Goal: Task Accomplishment & Management: Manage account settings

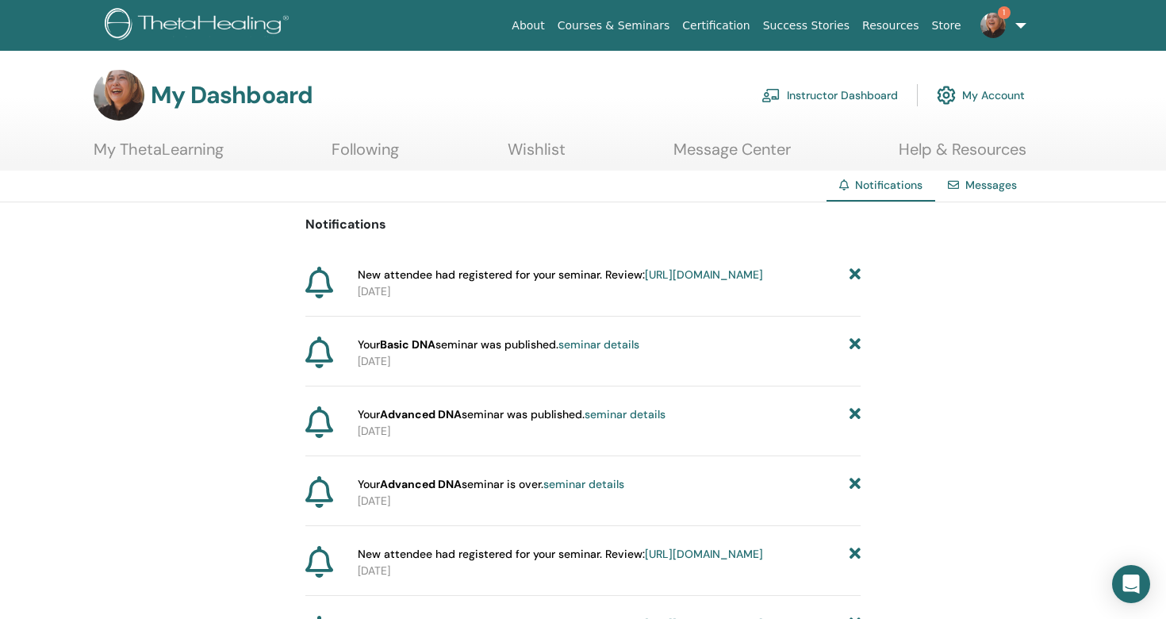
click at [645, 282] on link "https://member.thetahealing.com/instructor/seminar/375620/attendees" at bounding box center [704, 274] width 118 height 14
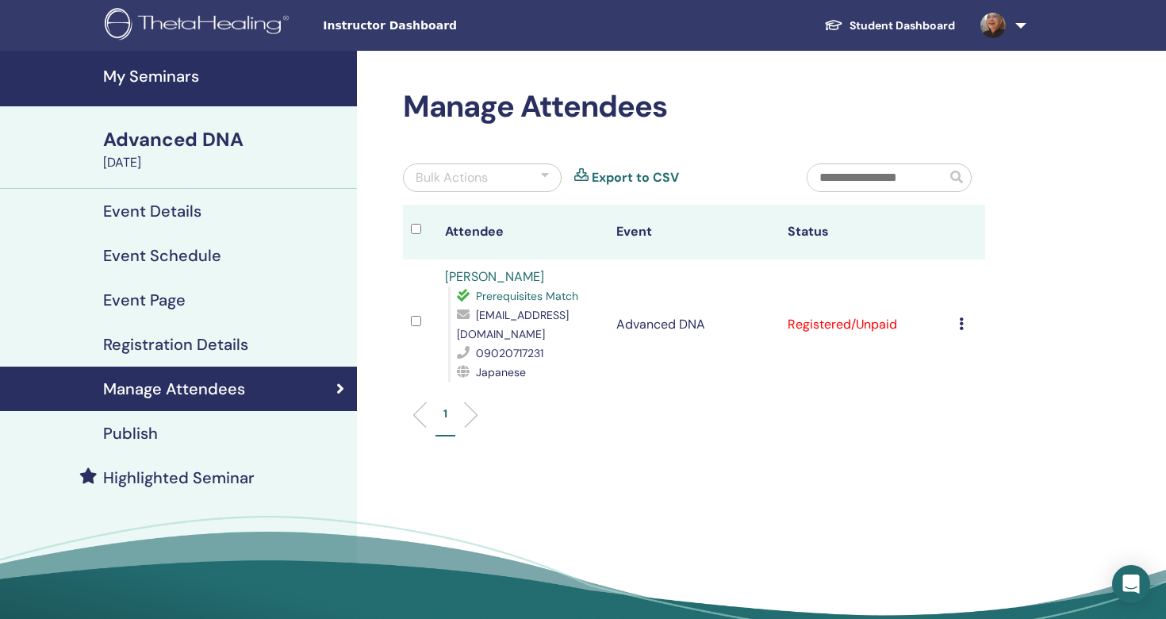
click at [959, 328] on icon at bounding box center [961, 323] width 5 height 13
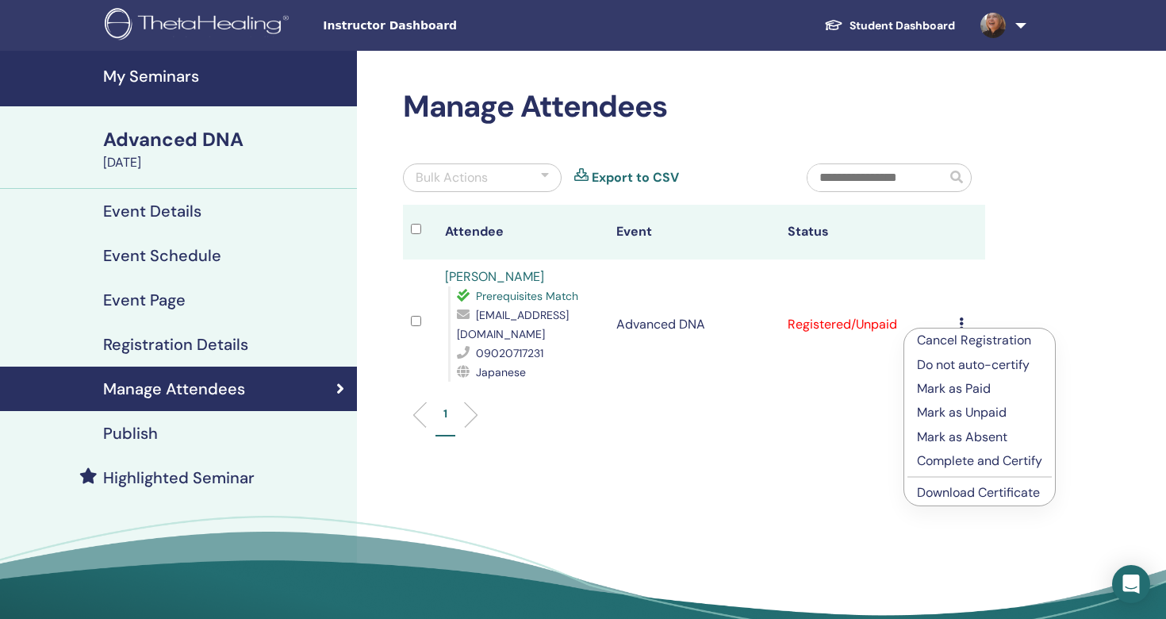
click at [953, 386] on p "Mark as Paid" at bounding box center [979, 388] width 125 height 19
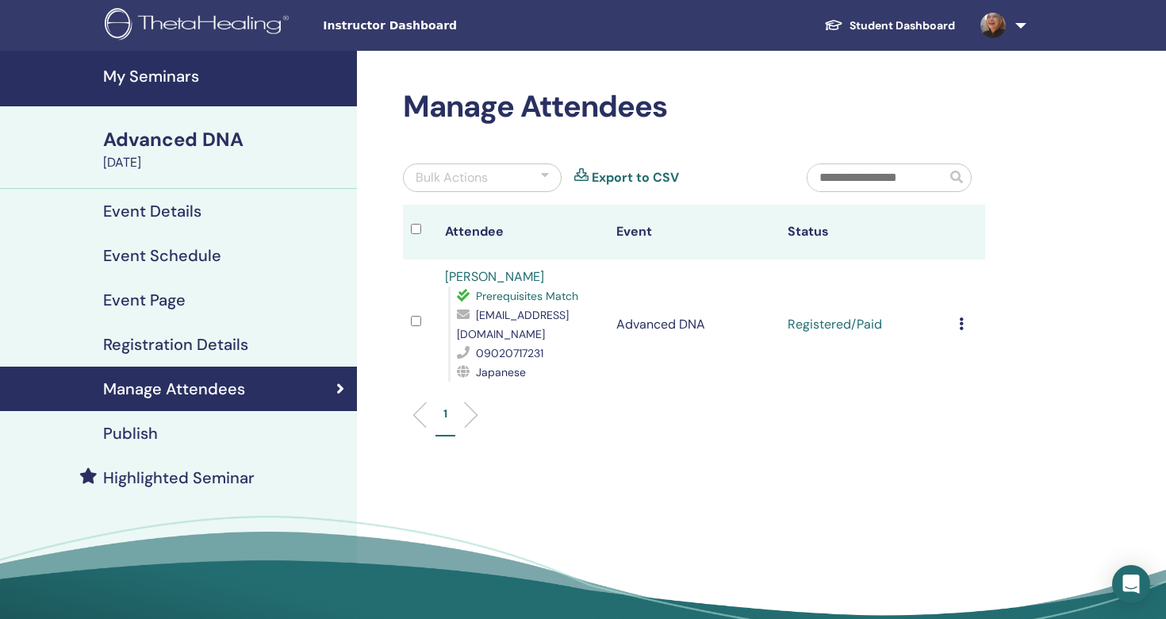
click at [172, 214] on h4 "Event Details" at bounding box center [152, 211] width 98 height 19
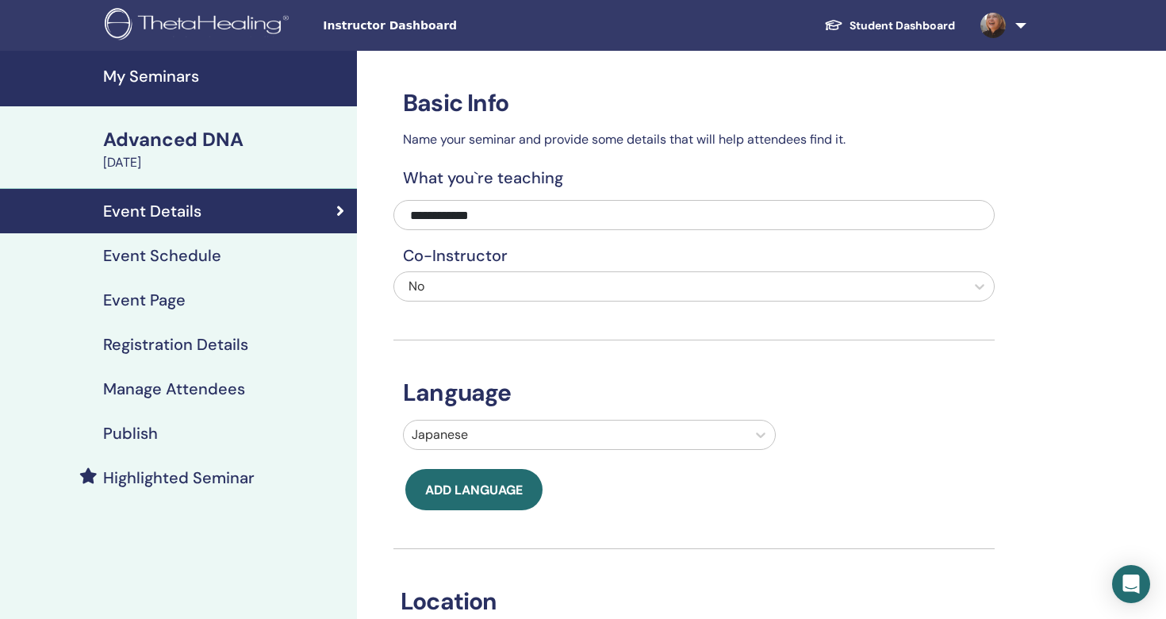
scroll to position [1, 0]
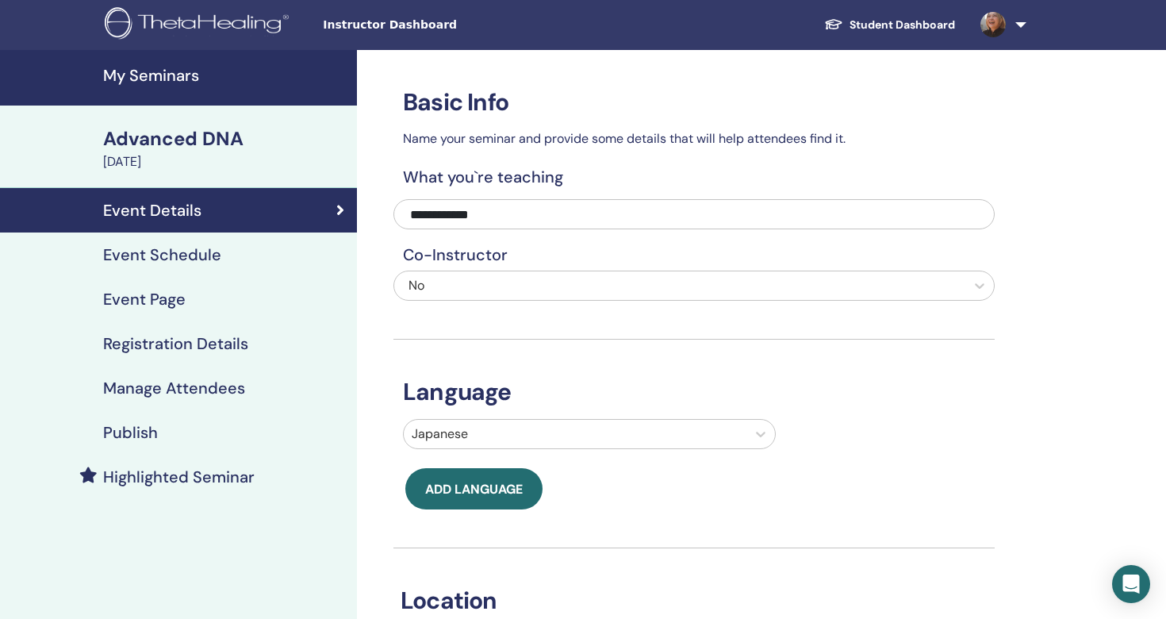
click at [167, 67] on h4 "My Seminars" at bounding box center [225, 75] width 244 height 19
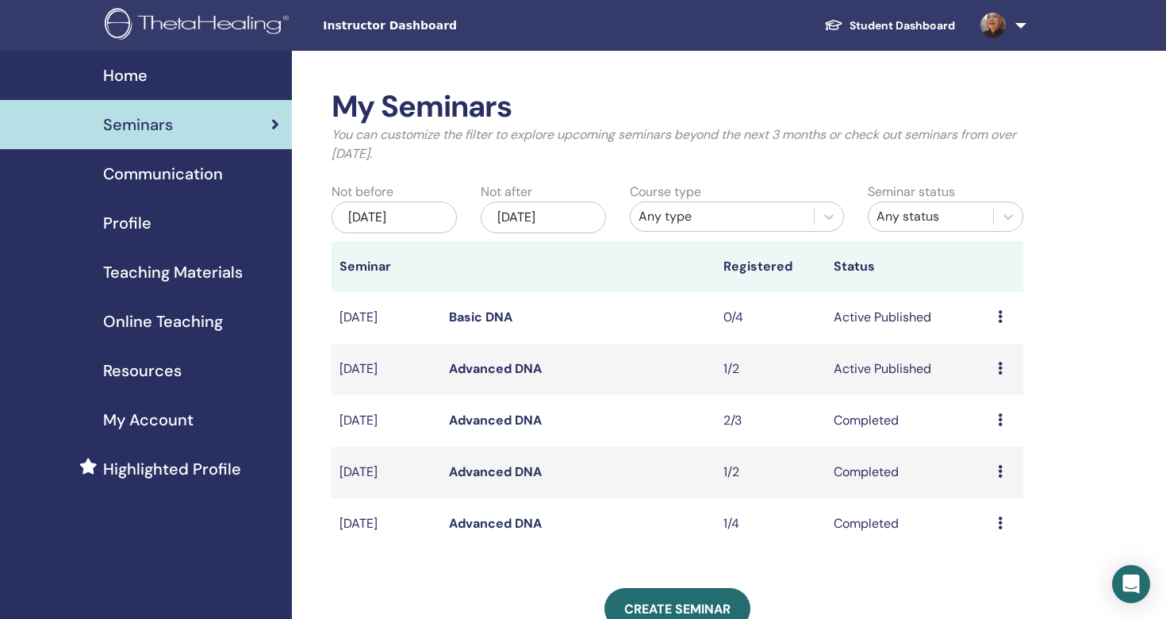
click at [467, 317] on link "Basic DNA" at bounding box center [480, 317] width 63 height 17
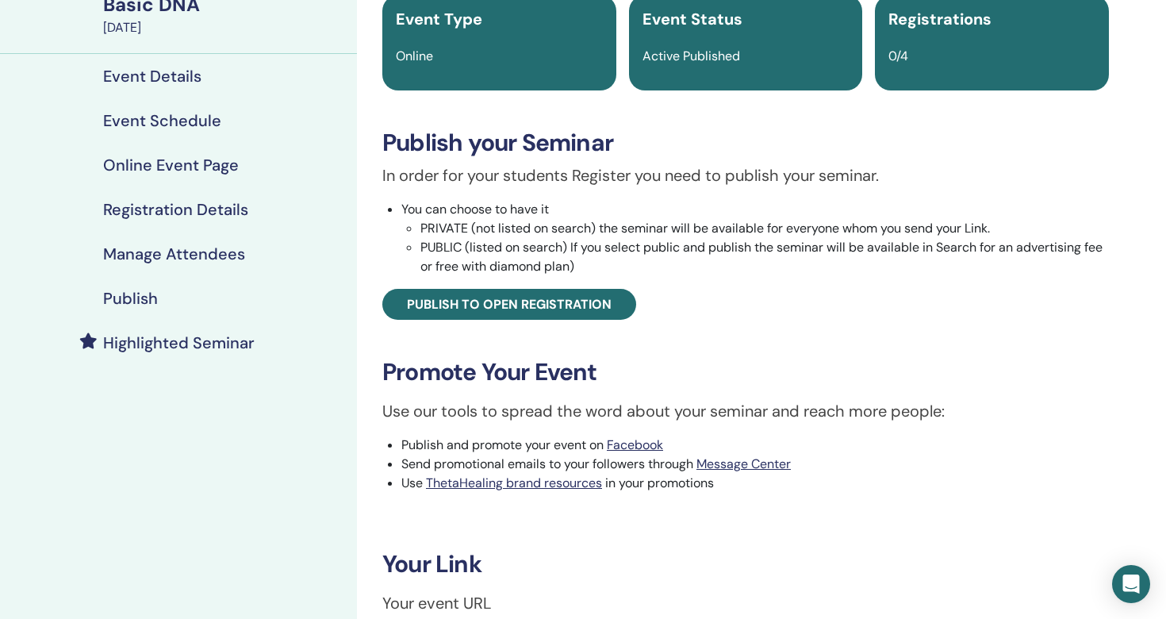
scroll to position [67, 0]
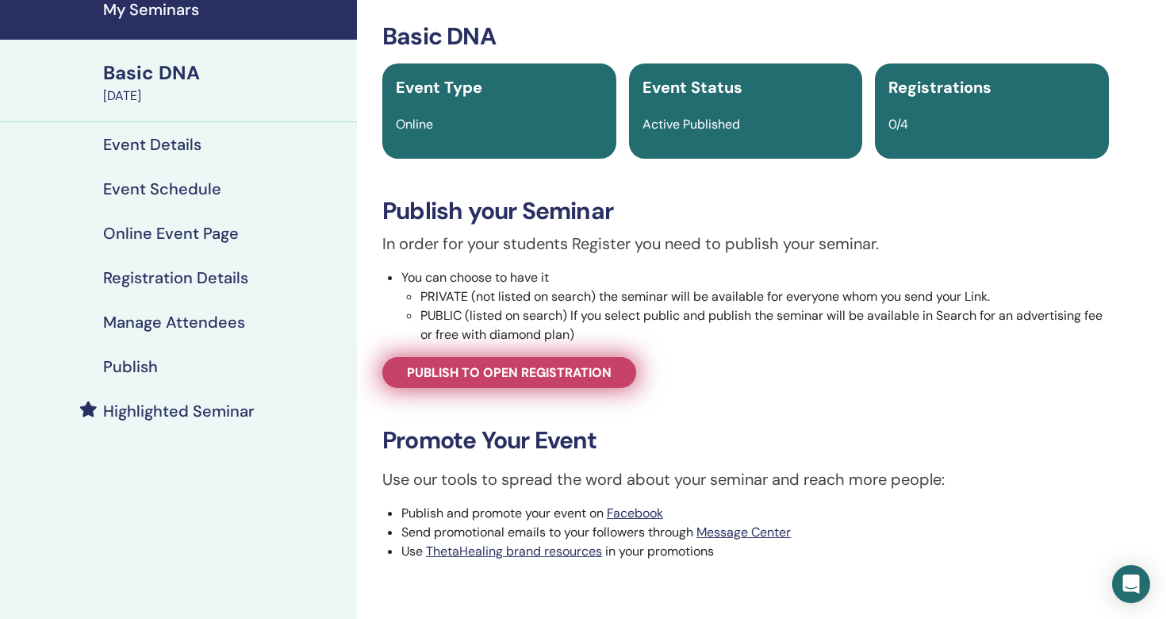
click at [513, 362] on link "Publish to open registration" at bounding box center [509, 372] width 254 height 31
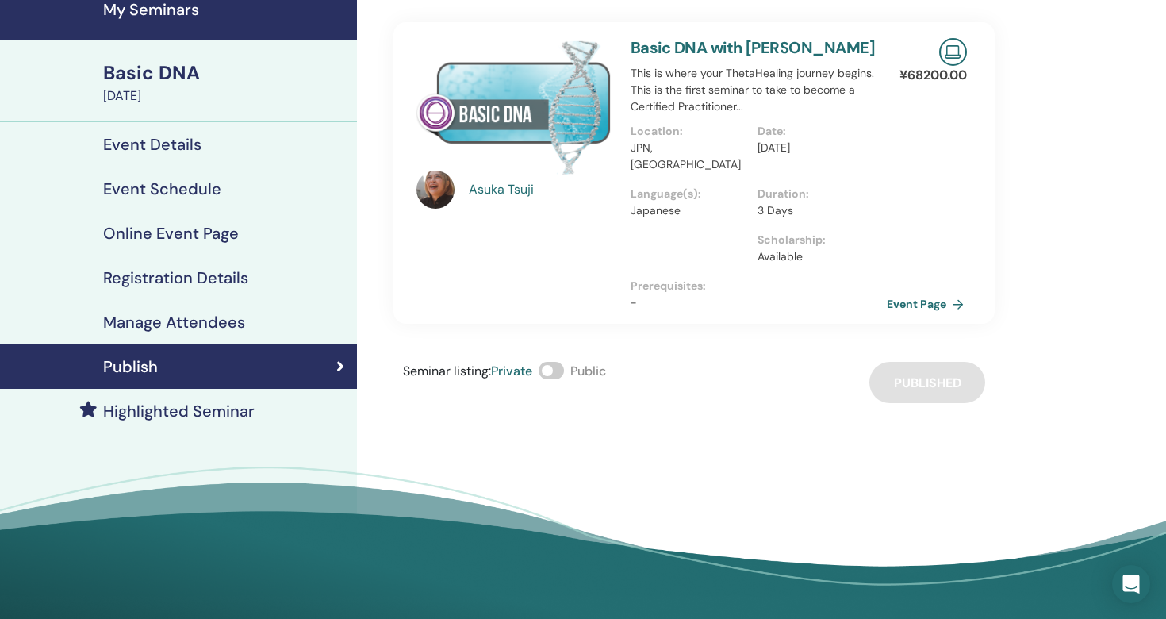
click at [889, 292] on link "Event Page" at bounding box center [928, 304] width 83 height 24
